Goal: Information Seeking & Learning: Learn about a topic

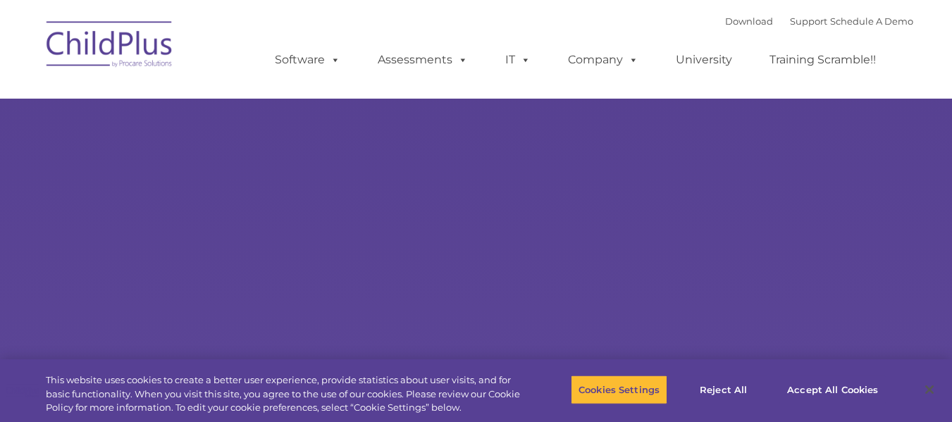
type input ""
select select "MEDIUM"
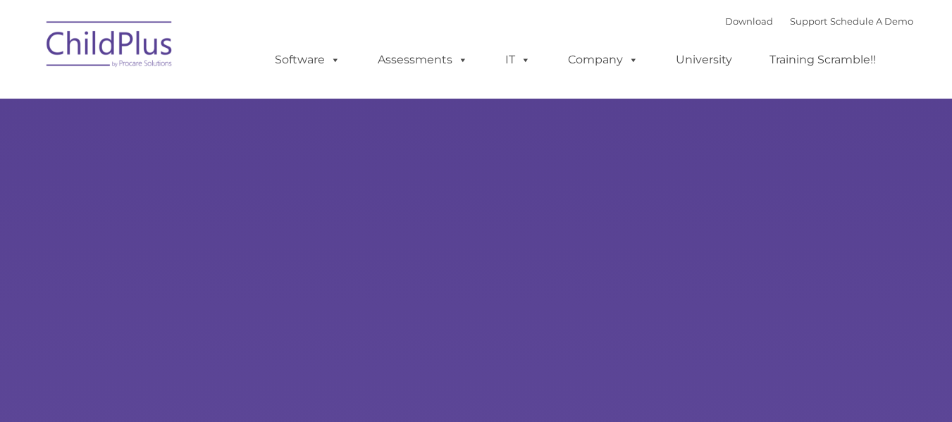
type input ""
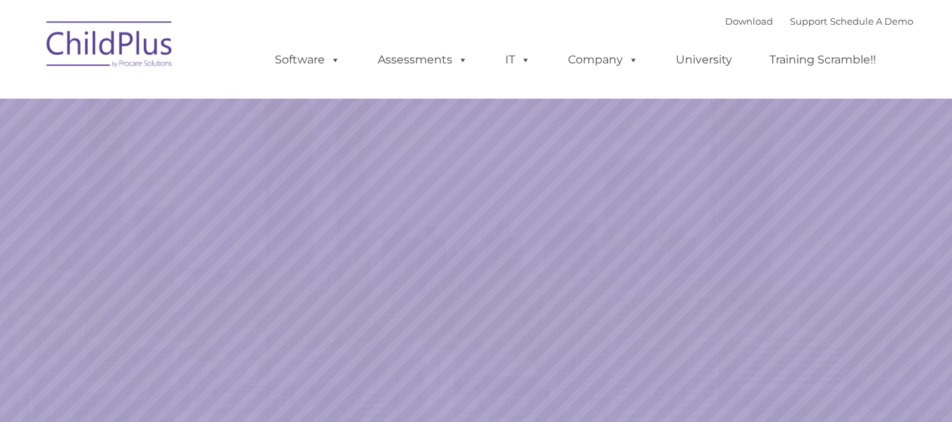
select select "MEDIUM"
